Goal: Task Accomplishment & Management: Use online tool/utility

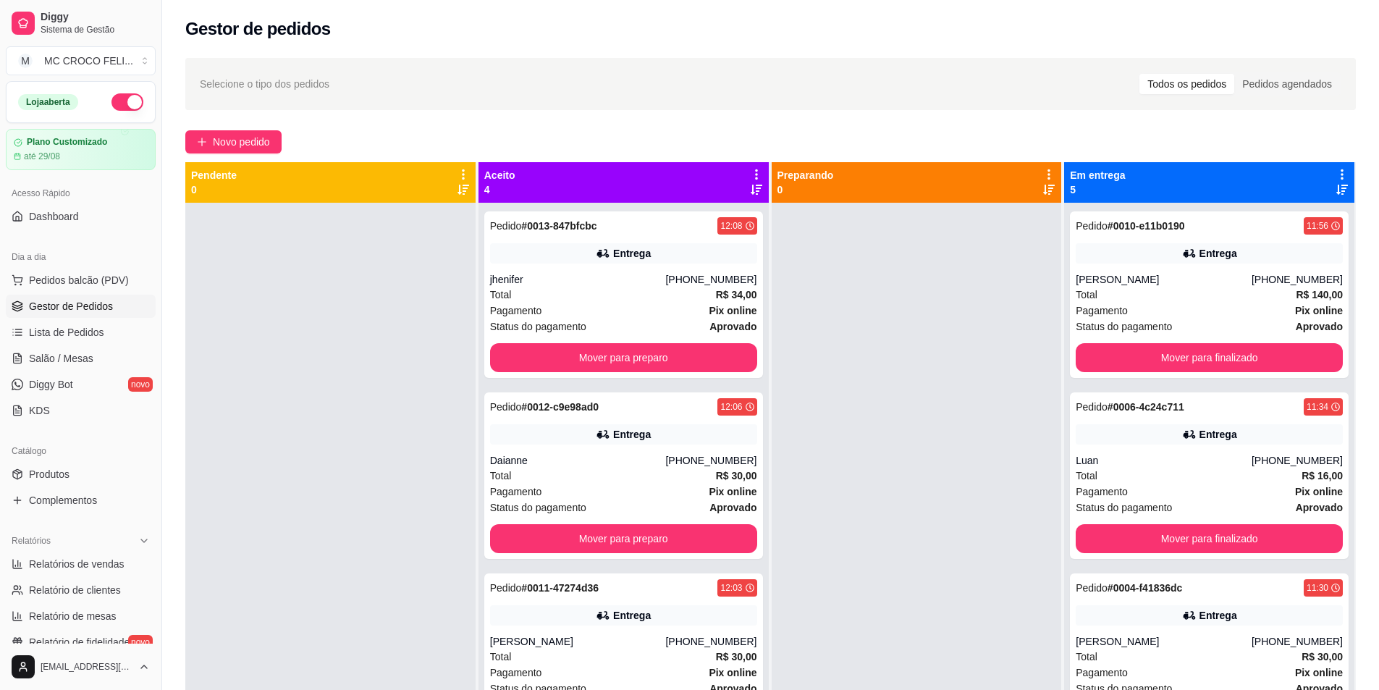
scroll to position [41, 0]
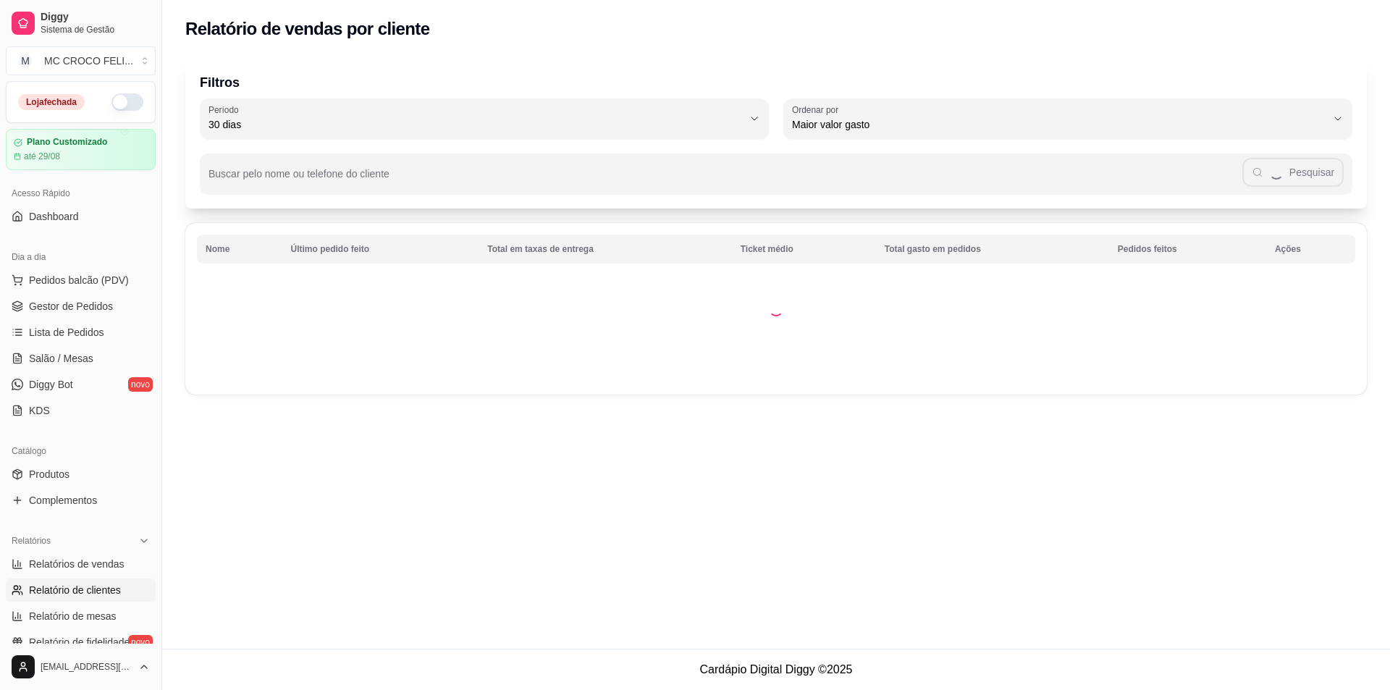
select select "30"
select select "HIGHEST_TOTAL_SPENT_WITH_ORDERS"
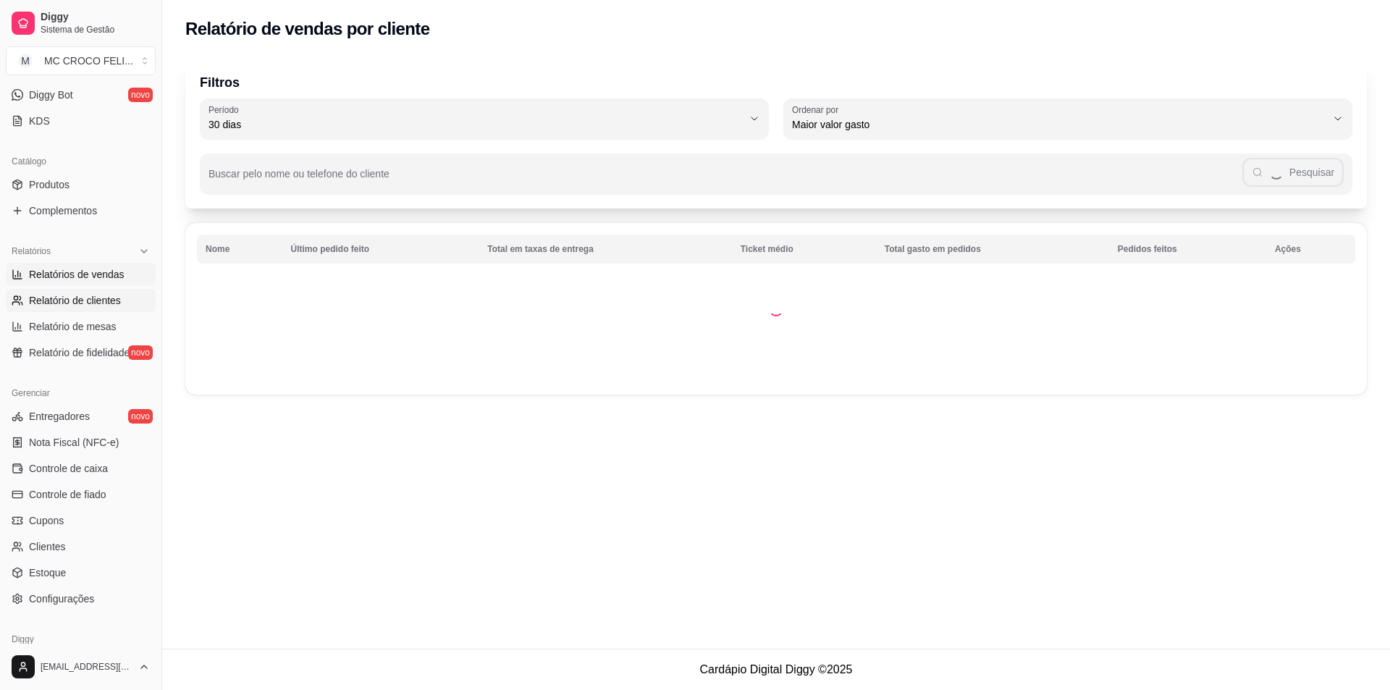
click at [99, 275] on span "Relatórios de vendas" at bounding box center [77, 274] width 96 height 14
select select "ALL"
select select "0"
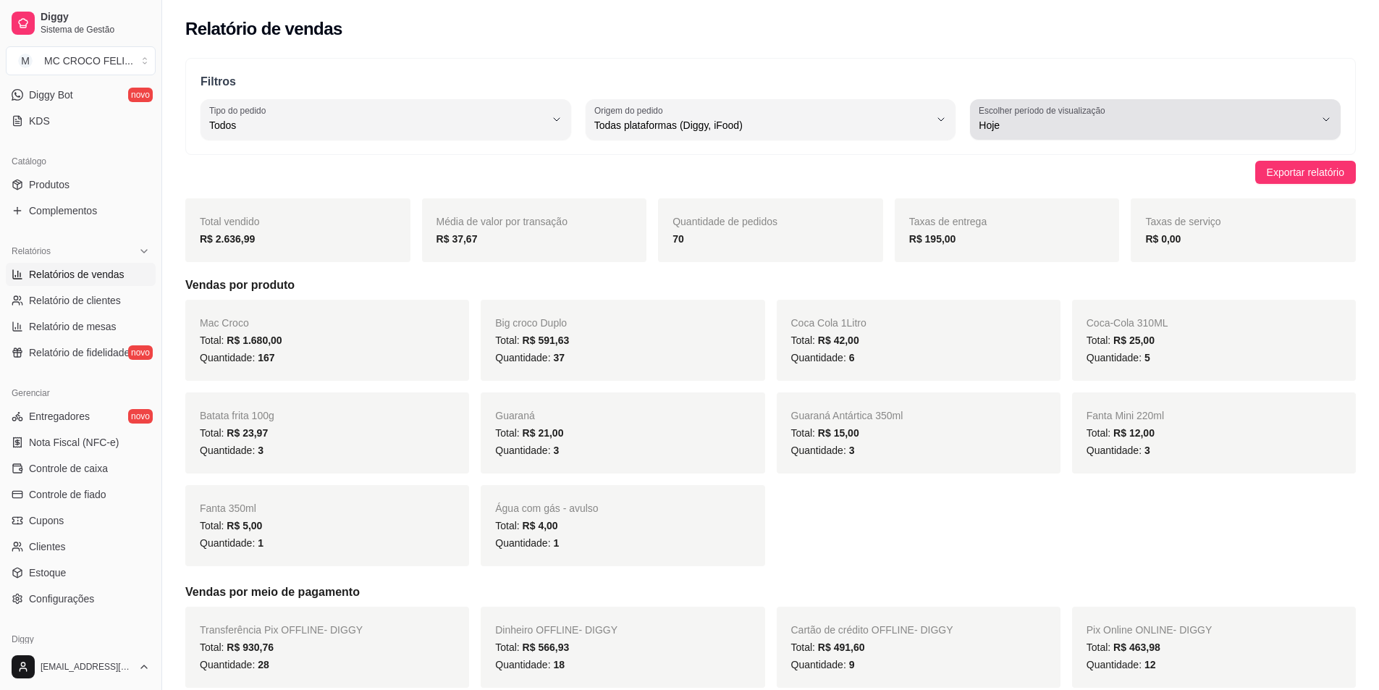
click at [1098, 113] on label "Escolher período de visualização" at bounding box center [1044, 110] width 131 height 12
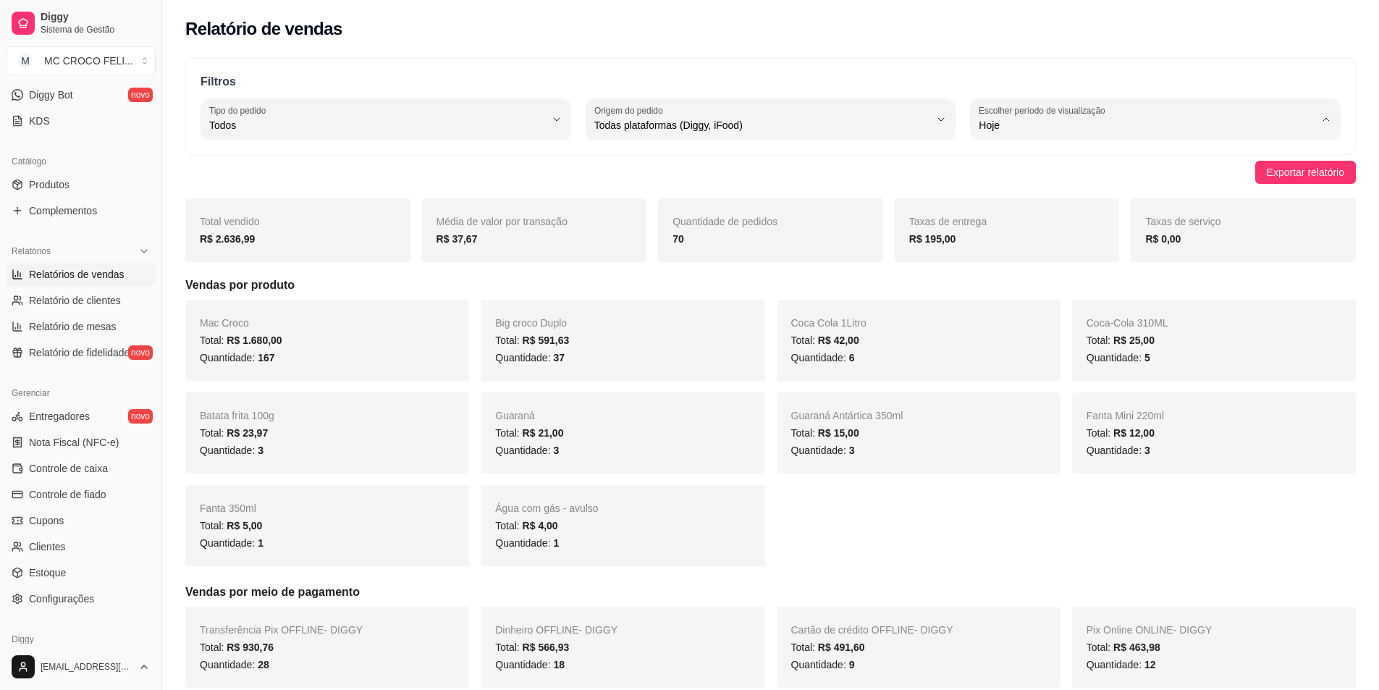
click at [1013, 254] on span "30 dias" at bounding box center [1148, 255] width 319 height 14
type input "30"
select select "30"
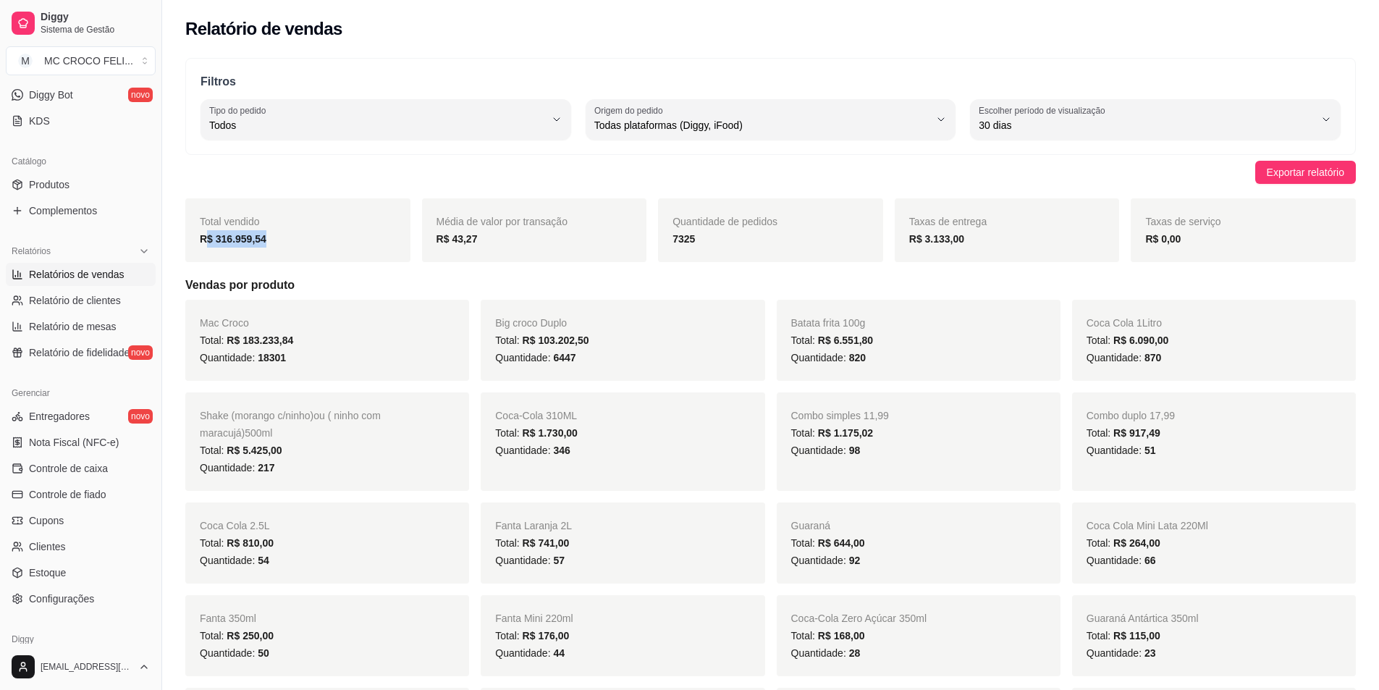
drag, startPoint x: 285, startPoint y: 240, endPoint x: 206, endPoint y: 247, distance: 79.2
click at [206, 247] on div "R$ 316.959,54" at bounding box center [298, 238] width 196 height 17
click at [364, 161] on div "Exportar relatório" at bounding box center [770, 172] width 1170 height 23
drag, startPoint x: 308, startPoint y: 236, endPoint x: 199, endPoint y: 249, distance: 110.1
click at [195, 250] on div "Total vendido R$ 316.959,54" at bounding box center [297, 230] width 225 height 64
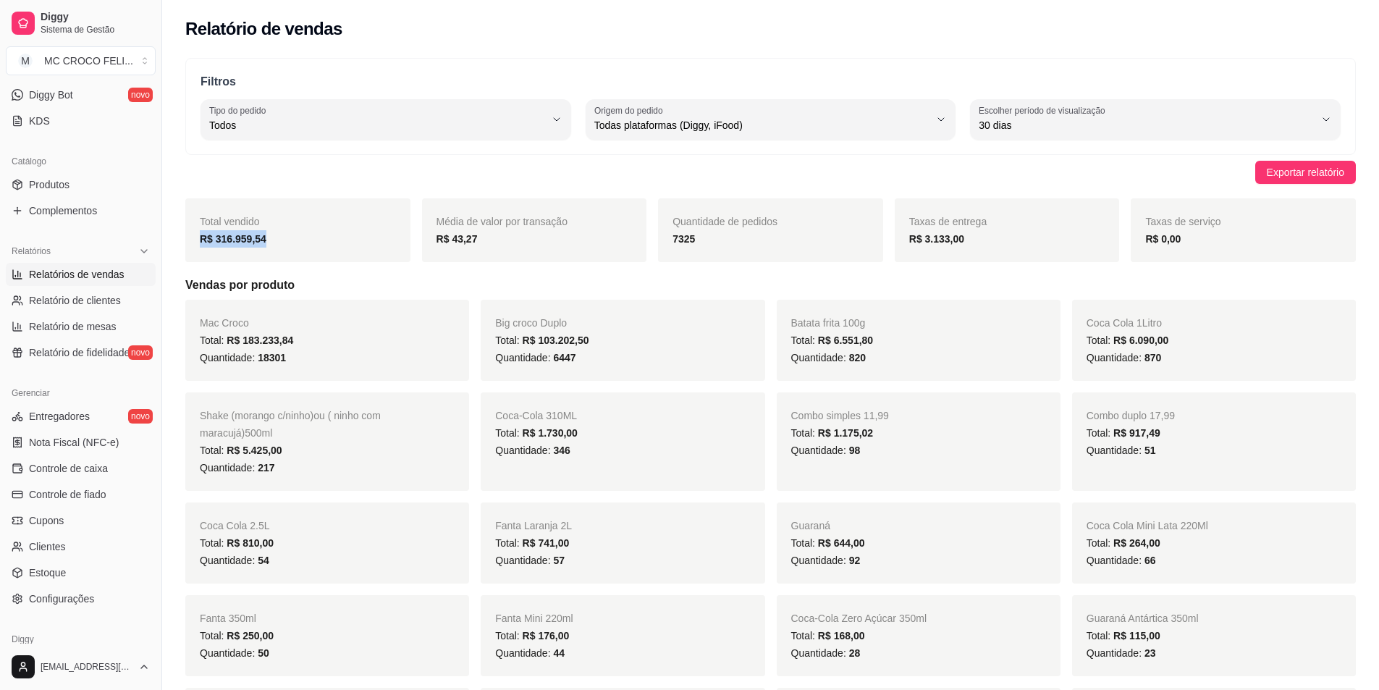
click at [290, 245] on div "R$ 316.959,54" at bounding box center [298, 238] width 196 height 17
drag, startPoint x: 283, startPoint y: 244, endPoint x: 199, endPoint y: 256, distance: 84.9
click at [199, 256] on div "Total vendido R$ 316.959,54" at bounding box center [297, 230] width 225 height 64
click at [242, 241] on strong "R$ 316.959,54" at bounding box center [233, 239] width 67 height 12
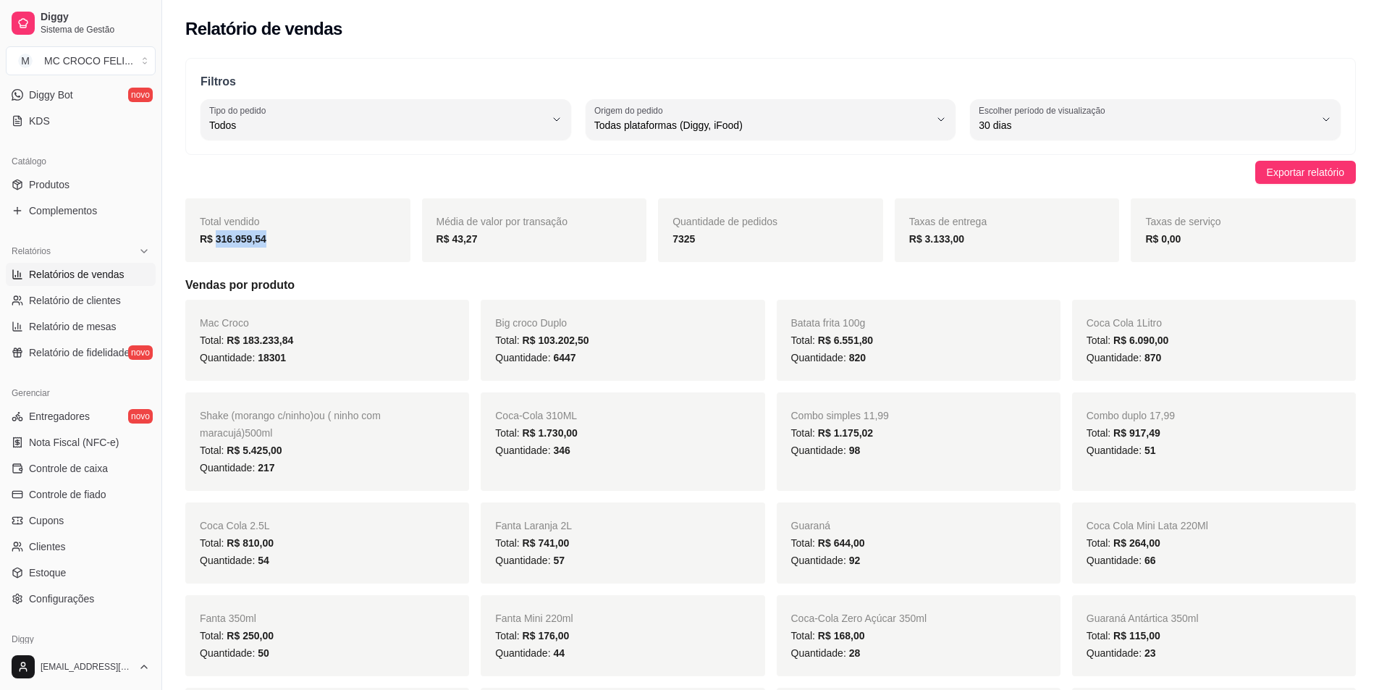
click at [241, 241] on strong "R$ 316.959,54" at bounding box center [233, 239] width 67 height 12
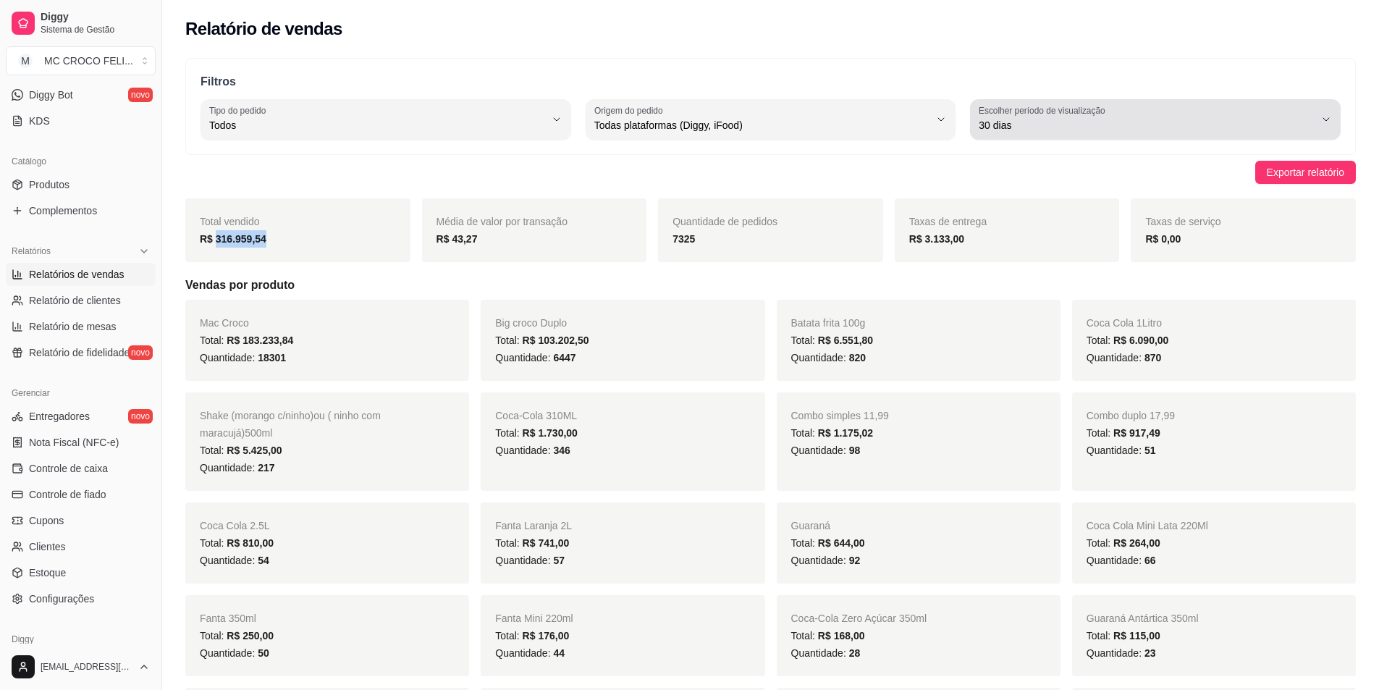
click at [1045, 129] on span "30 dias" at bounding box center [1147, 125] width 336 height 14
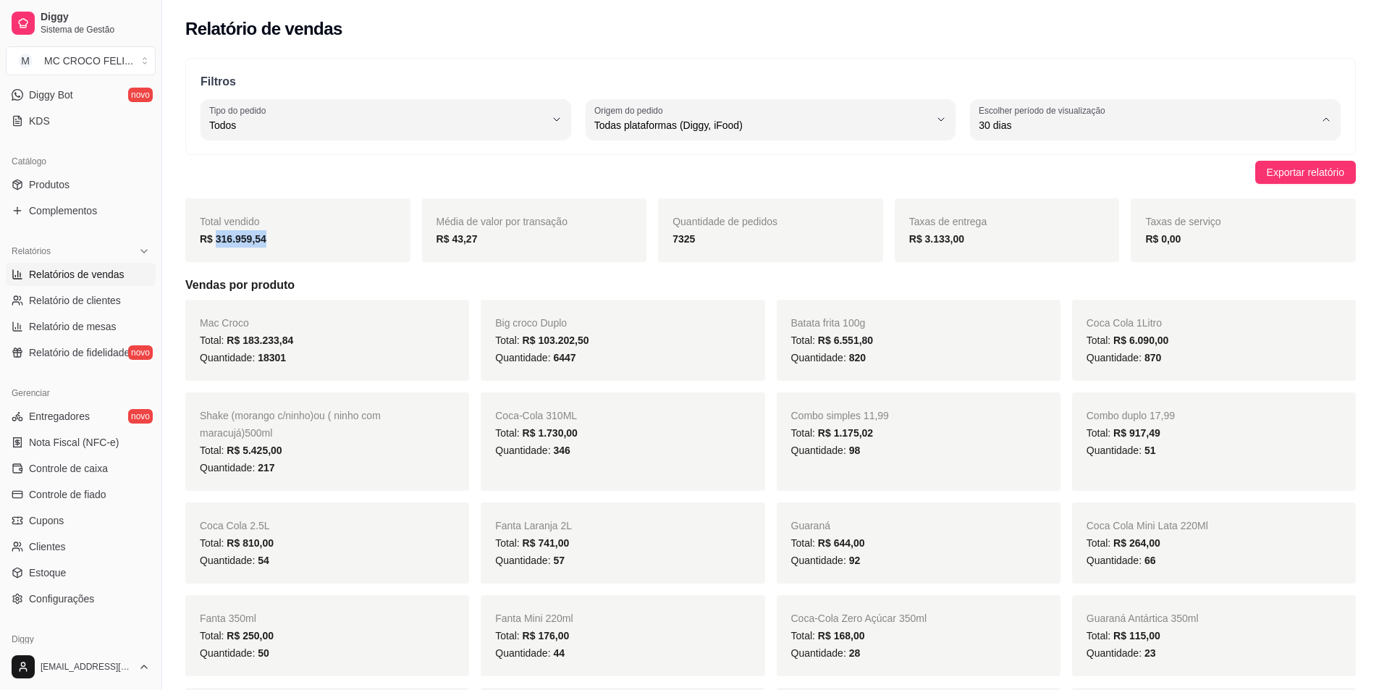
click at [1037, 285] on span "45 dias" at bounding box center [1148, 278] width 319 height 14
type input "45"
select select "45"
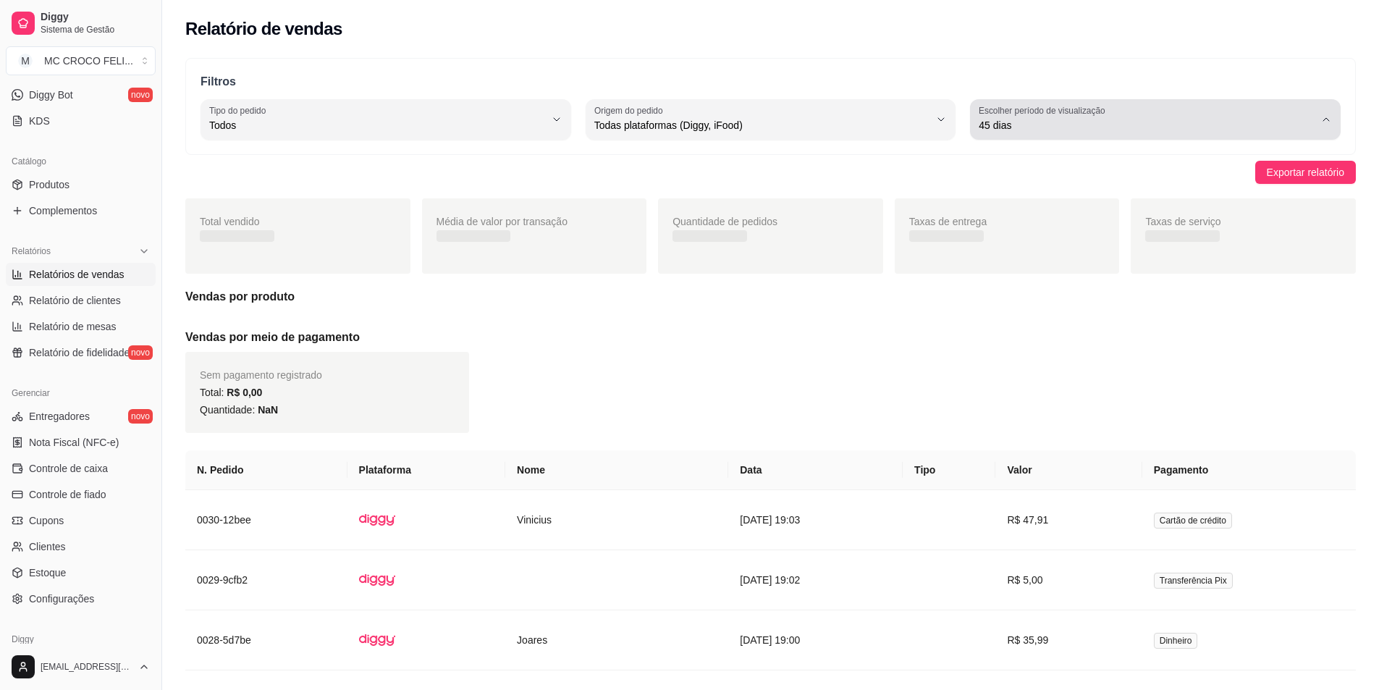
click at [1050, 124] on span "45 dias" at bounding box center [1147, 125] width 336 height 14
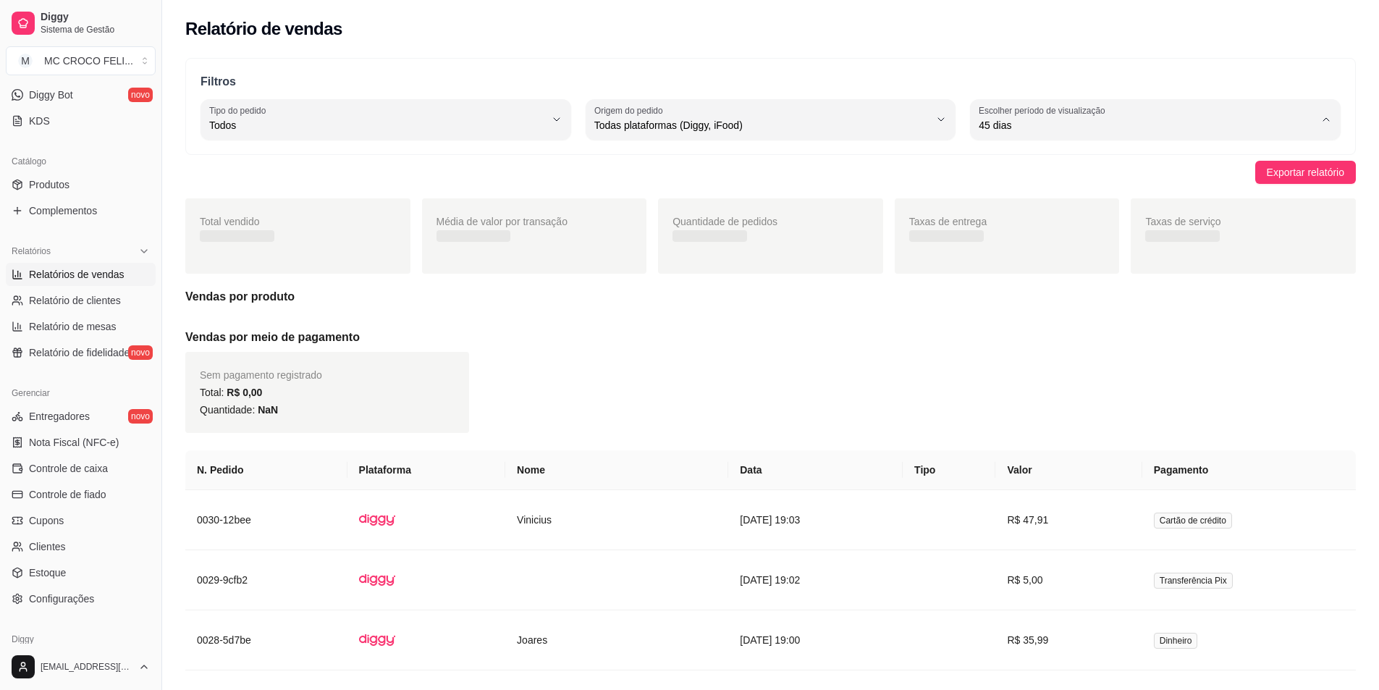
click at [1010, 308] on span "Customizado" at bounding box center [1148, 302] width 319 height 14
type input "-1"
select select "-1"
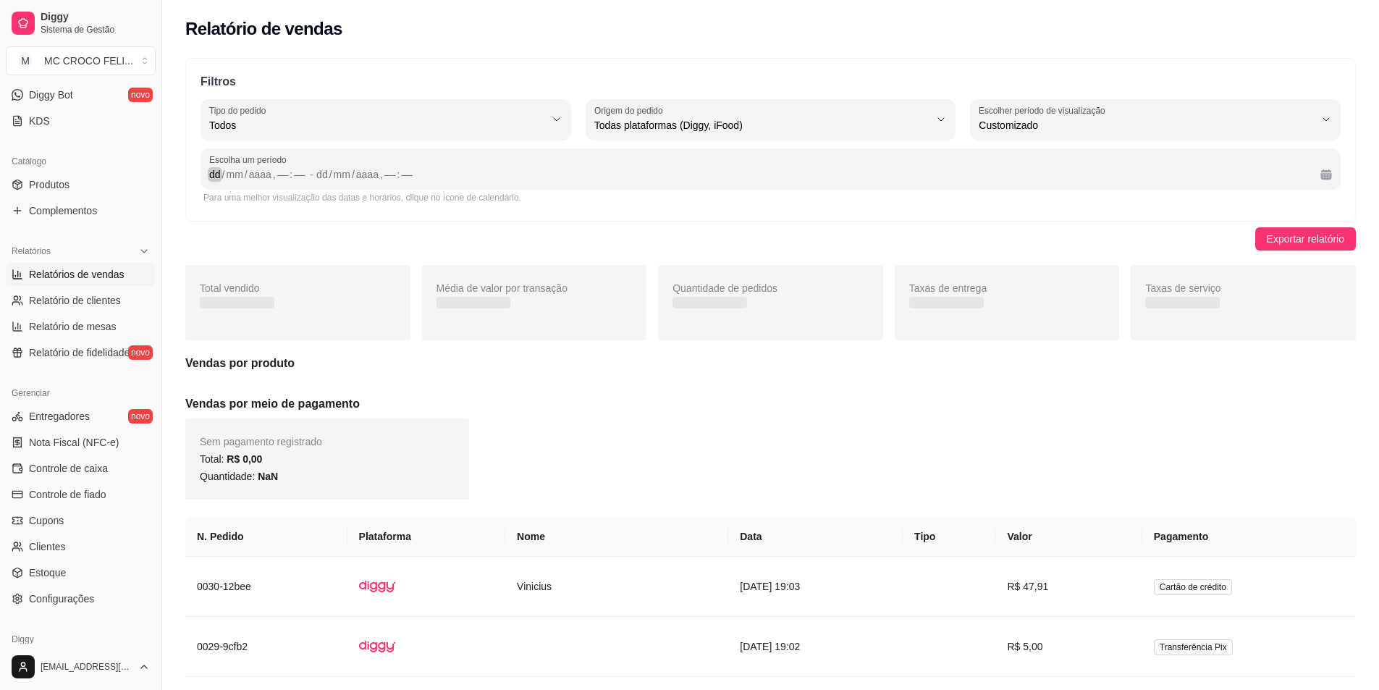
click at [223, 174] on div "/" at bounding box center [224, 174] width 6 height 14
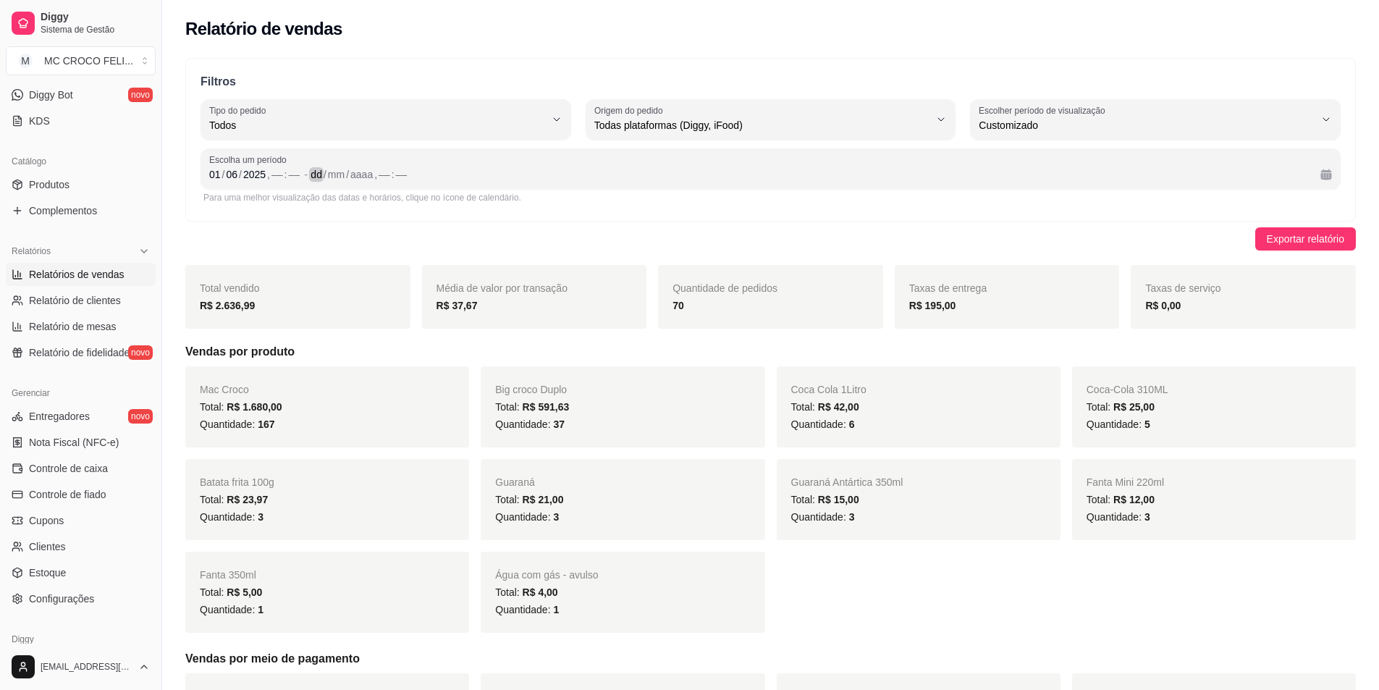
click at [317, 178] on div "dd" at bounding box center [316, 174] width 14 height 14
click at [1145, 193] on div "Para uma melhor visualização das datas e horários, clique no ícone de calendári…" at bounding box center [770, 198] width 1134 height 12
click at [611, 172] on div "13 / 08 / 2025 , –– : ––" at bounding box center [810, 174] width 998 height 17
click at [274, 177] on div "––" at bounding box center [277, 174] width 14 height 14
click at [427, 156] on span "Escolha um período" at bounding box center [770, 160] width 1123 height 12
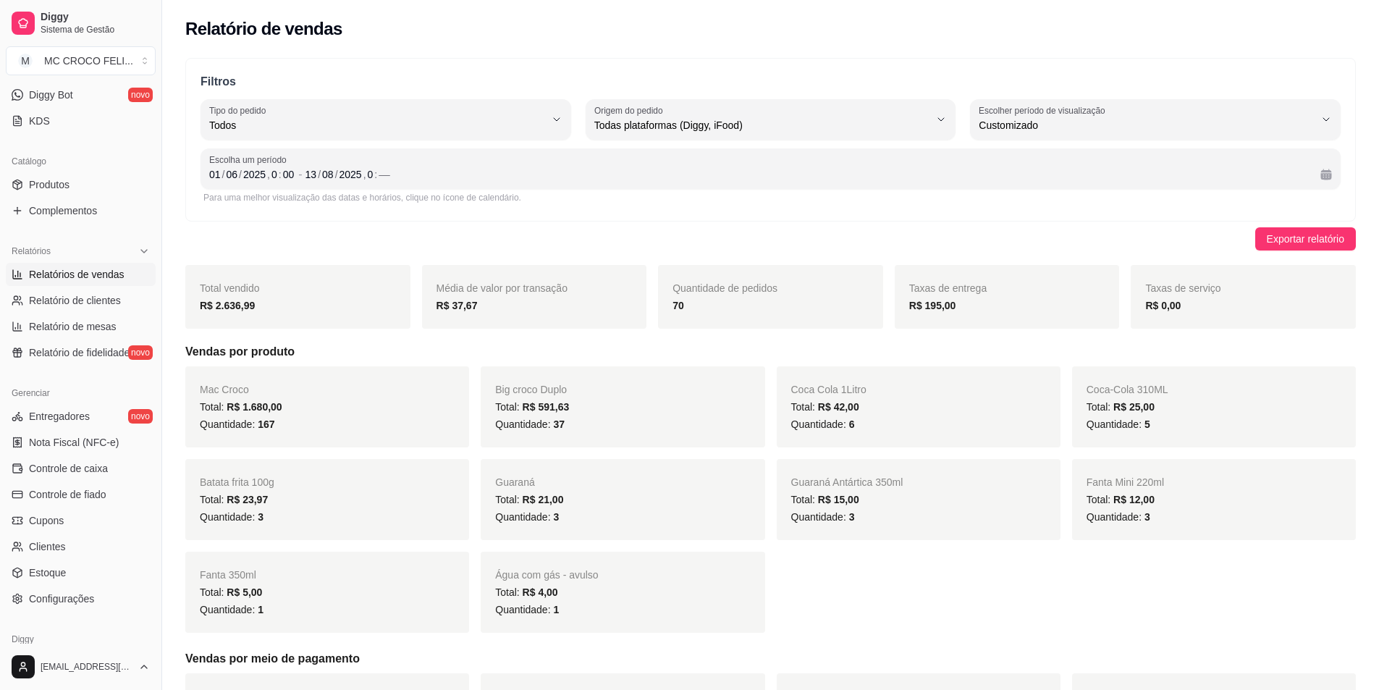
click at [380, 184] on div "Escolha um período 01 / 06 / 2025 , 0 : 00 - 13 / 08 / 2025 , 0 : ––" at bounding box center [771, 168] width 1140 height 41
click at [351, 173] on div "2025" at bounding box center [350, 174] width 25 height 14
click at [374, 168] on div ":" at bounding box center [376, 174] width 6 height 14
click at [429, 170] on div "13 / 08 / 2025 , 13 : ––" at bounding box center [806, 174] width 1003 height 17
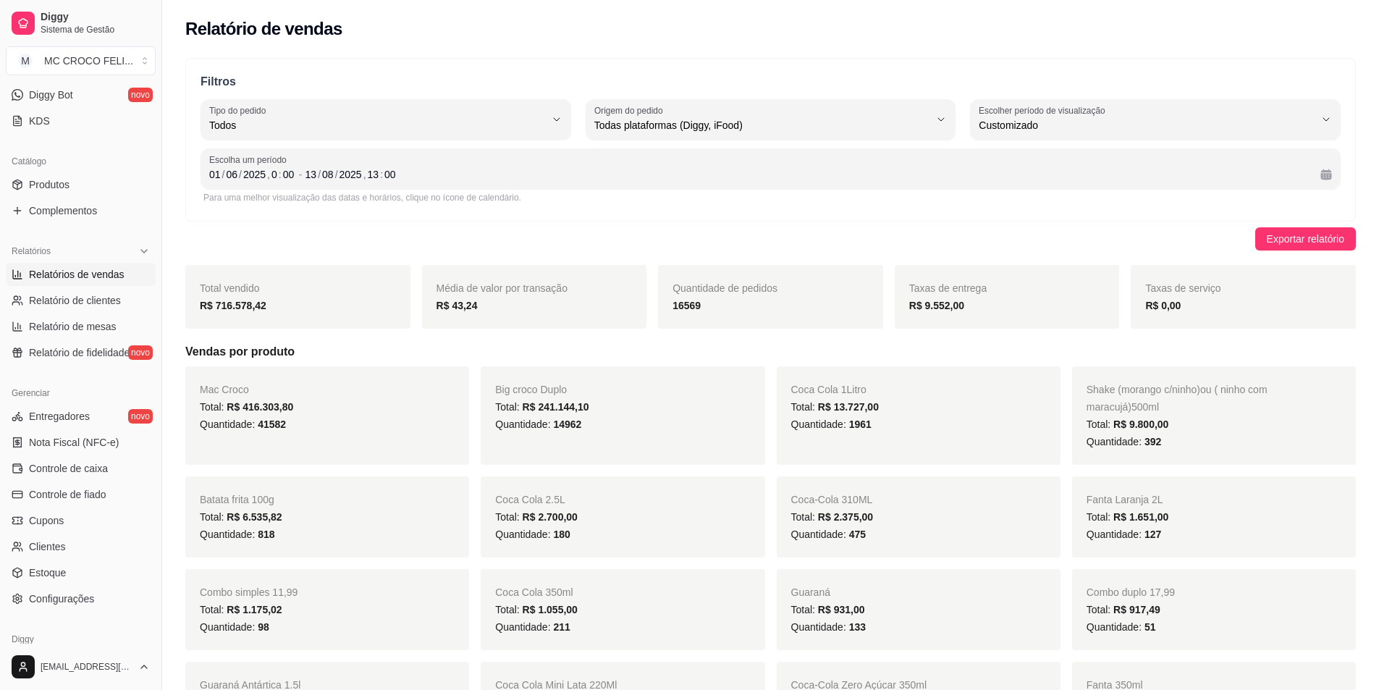
click at [510, 245] on div "Exportar relatório" at bounding box center [770, 238] width 1170 height 23
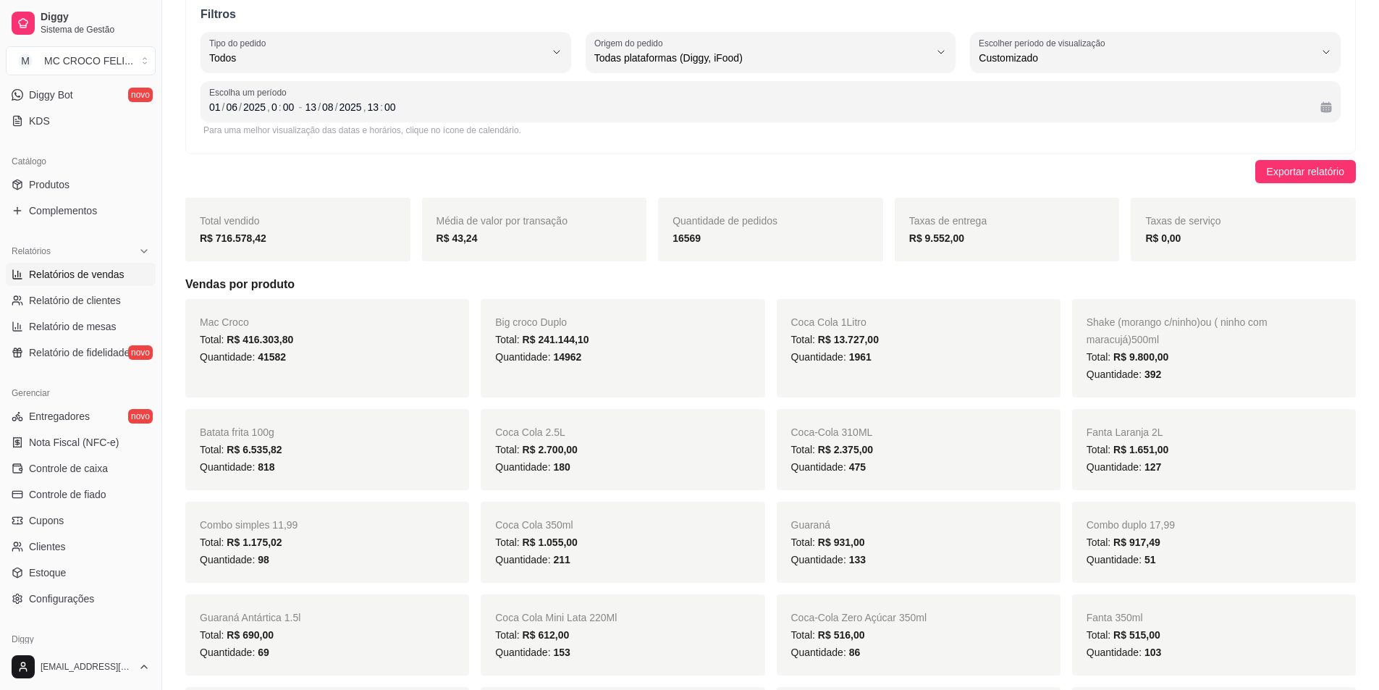
scroll to position [72, 0]
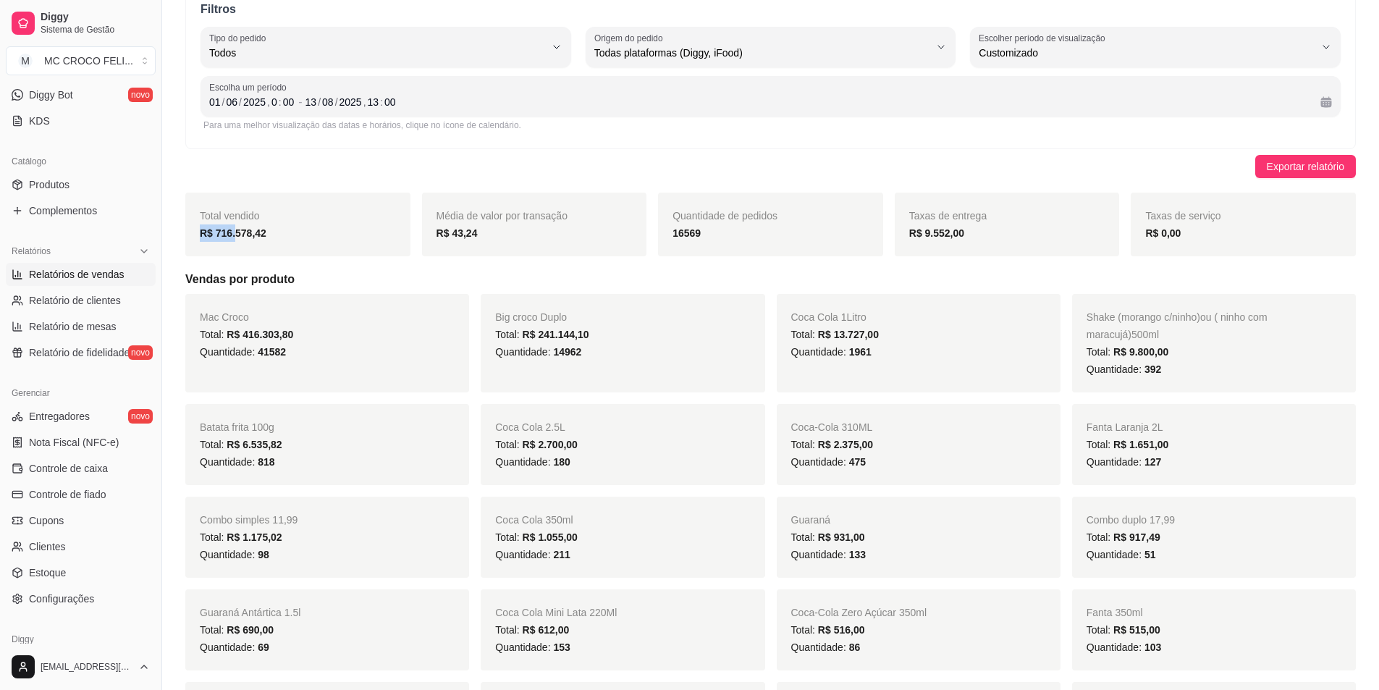
drag, startPoint x: 271, startPoint y: 221, endPoint x: 235, endPoint y: 231, distance: 37.4
click at [234, 231] on div "Total vendido R$ 716.578,42" at bounding box center [297, 225] width 225 height 64
click at [260, 234] on strong "R$ 716.578,42" at bounding box center [233, 233] width 67 height 12
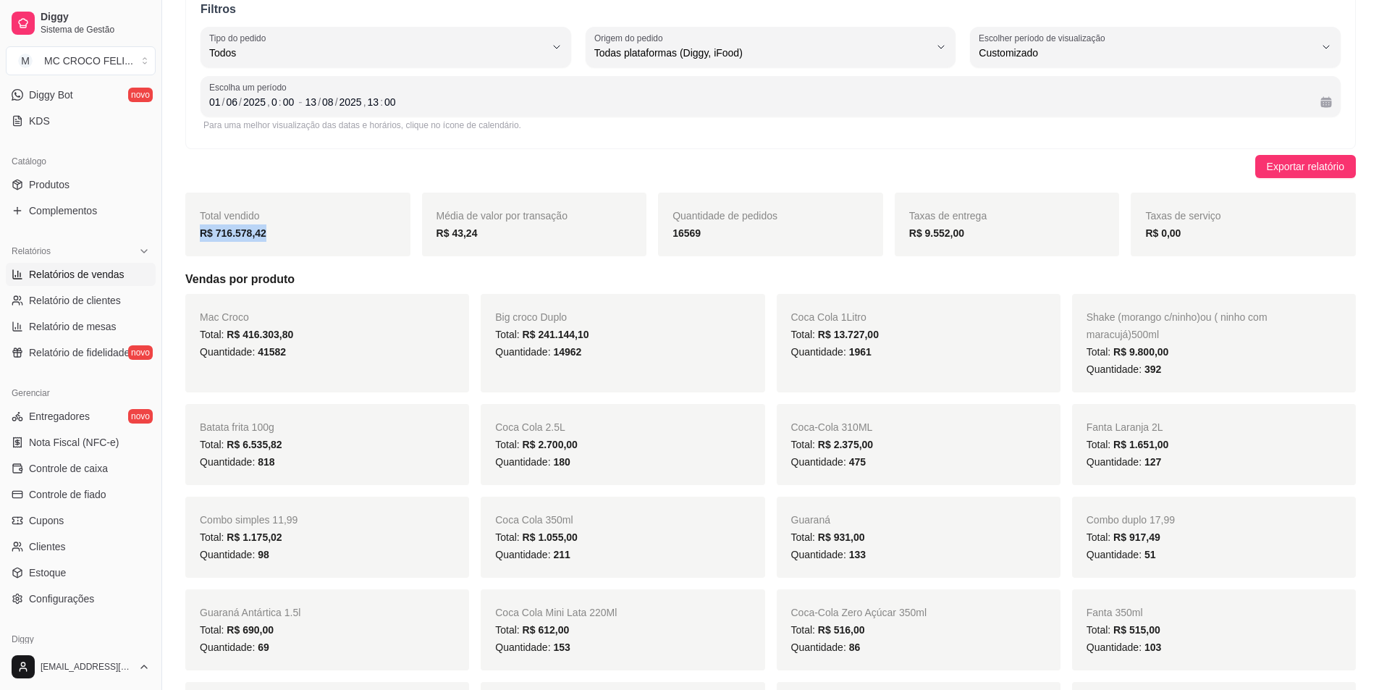
click at [244, 245] on div "Total vendido R$ 716.578,42" at bounding box center [297, 225] width 225 height 64
click at [237, 232] on strong "R$ 716.578,42" at bounding box center [233, 233] width 67 height 12
click at [217, 235] on strong "R$ 716.578,42" at bounding box center [233, 233] width 67 height 12
drag, startPoint x: 195, startPoint y: 216, endPoint x: 280, endPoint y: 250, distance: 91.9
click at [280, 250] on div "Total vendido R$ 716.578,42" at bounding box center [297, 225] width 225 height 64
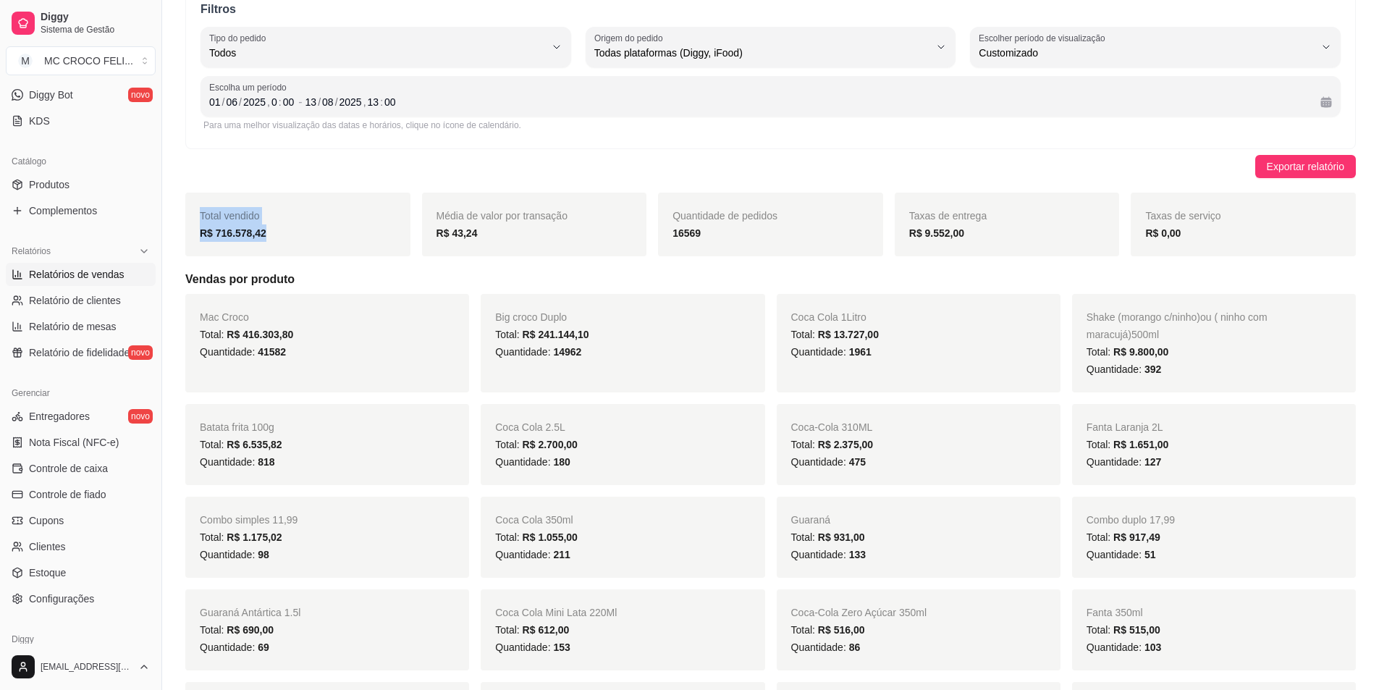
click at [288, 240] on div "R$ 716.578,42" at bounding box center [298, 232] width 196 height 17
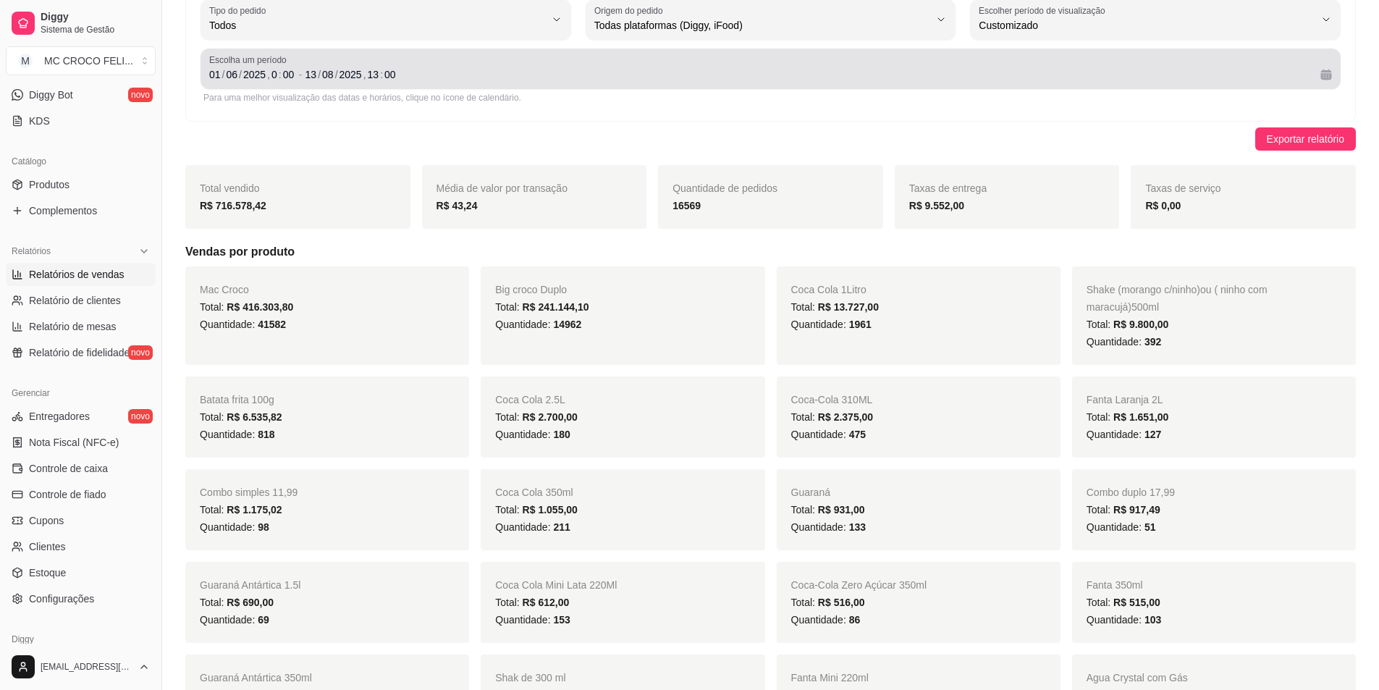
scroll to position [145, 0]
